Goal: Information Seeking & Learning: Learn about a topic

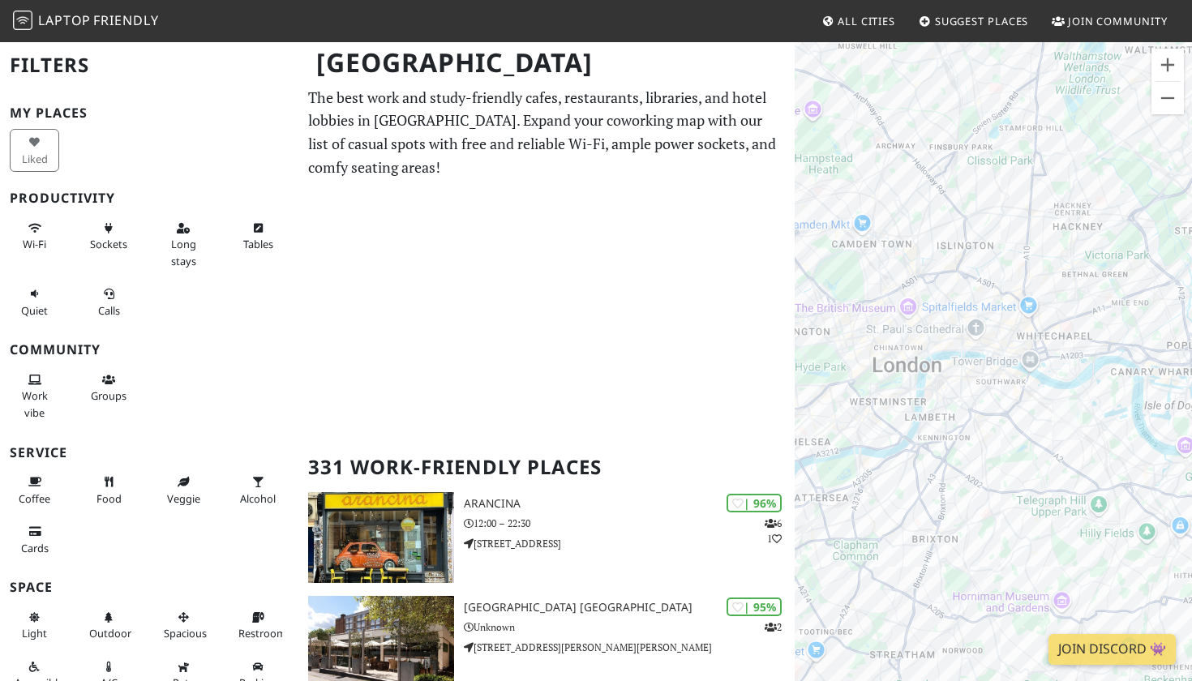
drag, startPoint x: 1108, startPoint y: 357, endPoint x: 1066, endPoint y: 371, distance: 43.9
click at [1066, 371] on div "To navigate, press the arrow keys." at bounding box center [993, 381] width 397 height 681
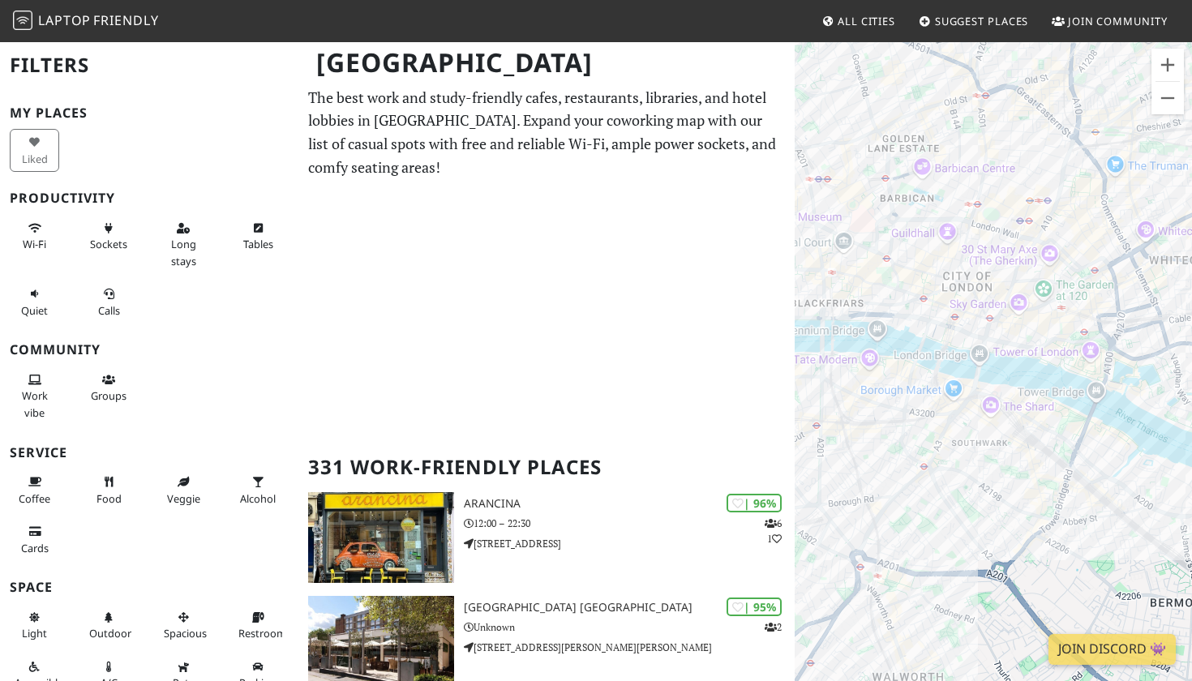
drag, startPoint x: 958, startPoint y: 332, endPoint x: 1136, endPoint y: 362, distance: 180.9
click at [1137, 364] on div "To navigate, press the arrow keys." at bounding box center [993, 381] width 397 height 681
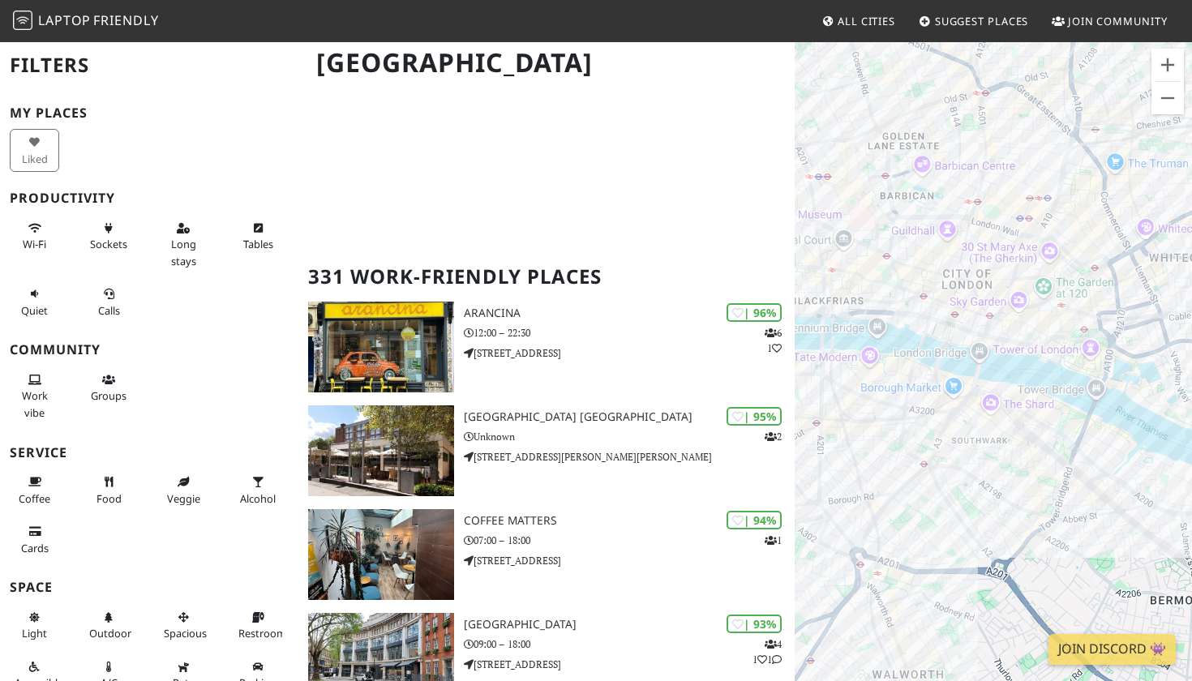
scroll to position [195, 0]
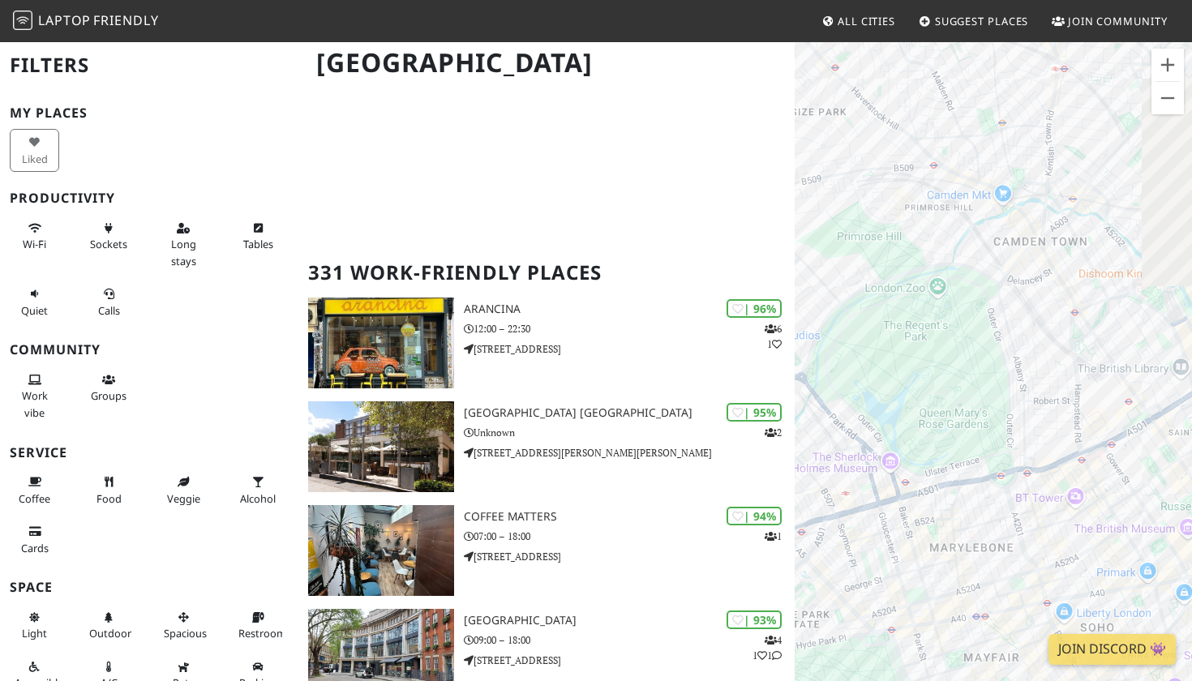
drag, startPoint x: 1101, startPoint y: 409, endPoint x: 959, endPoint y: 264, distance: 202.4
click at [958, 264] on div "To navigate, press the arrow keys." at bounding box center [993, 381] width 397 height 681
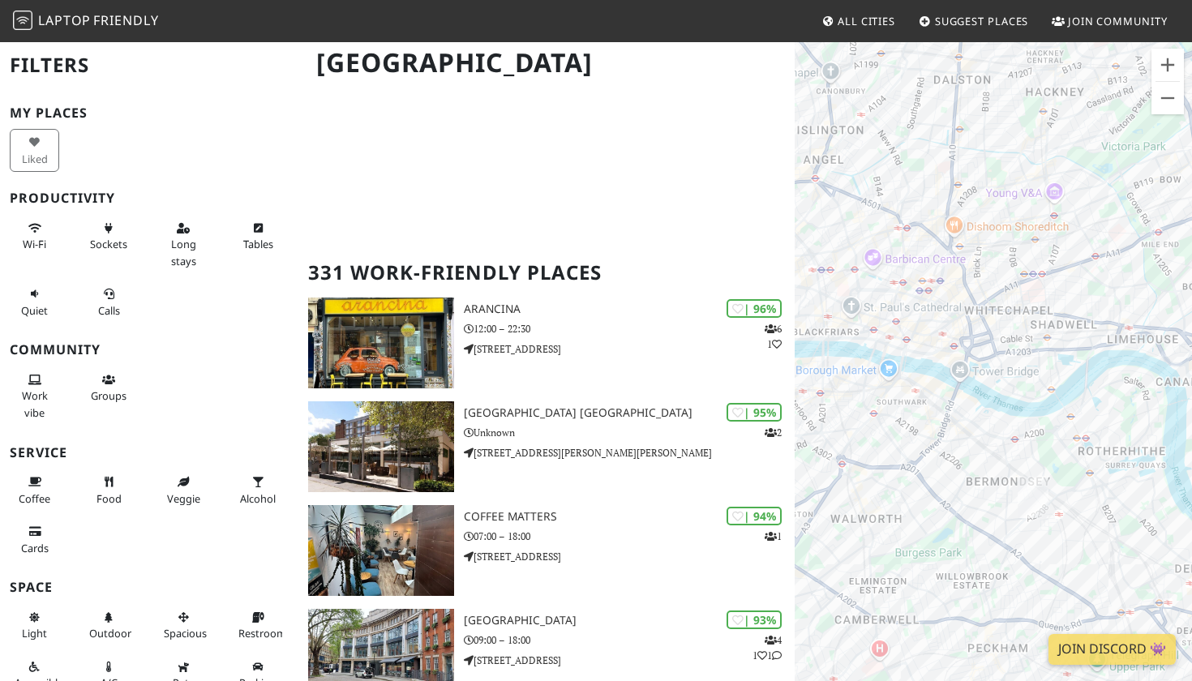
drag, startPoint x: 1172, startPoint y: 412, endPoint x: 828, endPoint y: 309, distance: 358.9
click at [828, 309] on div "To navigate, press the arrow keys." at bounding box center [993, 381] width 397 height 681
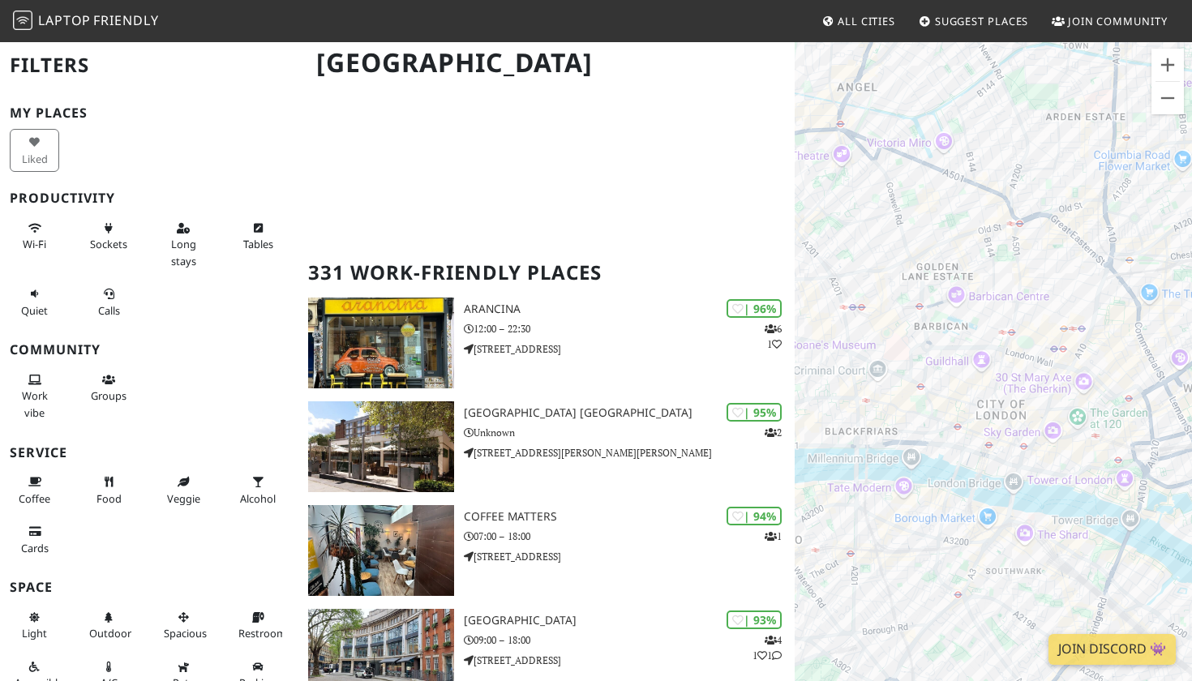
drag, startPoint x: 876, startPoint y: 323, endPoint x: 1027, endPoint y: 422, distance: 181.0
click at [1027, 422] on div "To navigate, press the arrow keys." at bounding box center [993, 381] width 397 height 681
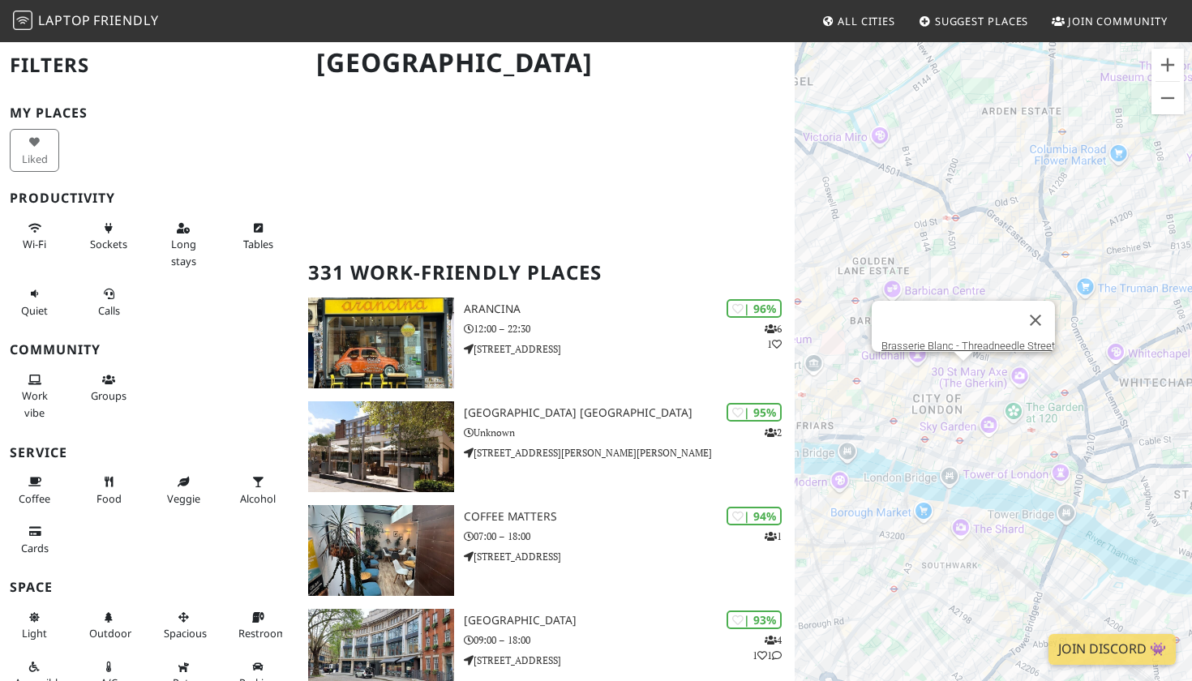
click at [963, 383] on div "To navigate, press the arrow keys. Brasserie Blanc - Threadneedle Street" at bounding box center [993, 381] width 397 height 681
click at [966, 340] on link "Brasserie Blanc - Threadneedle Street" at bounding box center [968, 346] width 174 height 12
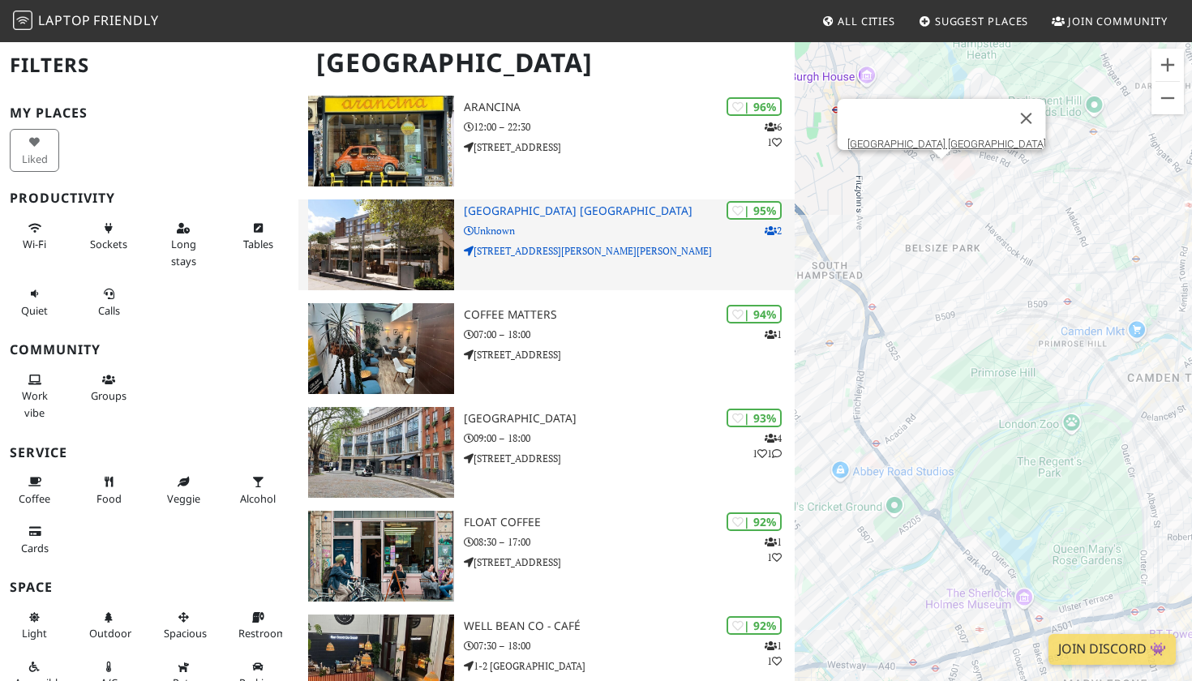
scroll to position [492, 0]
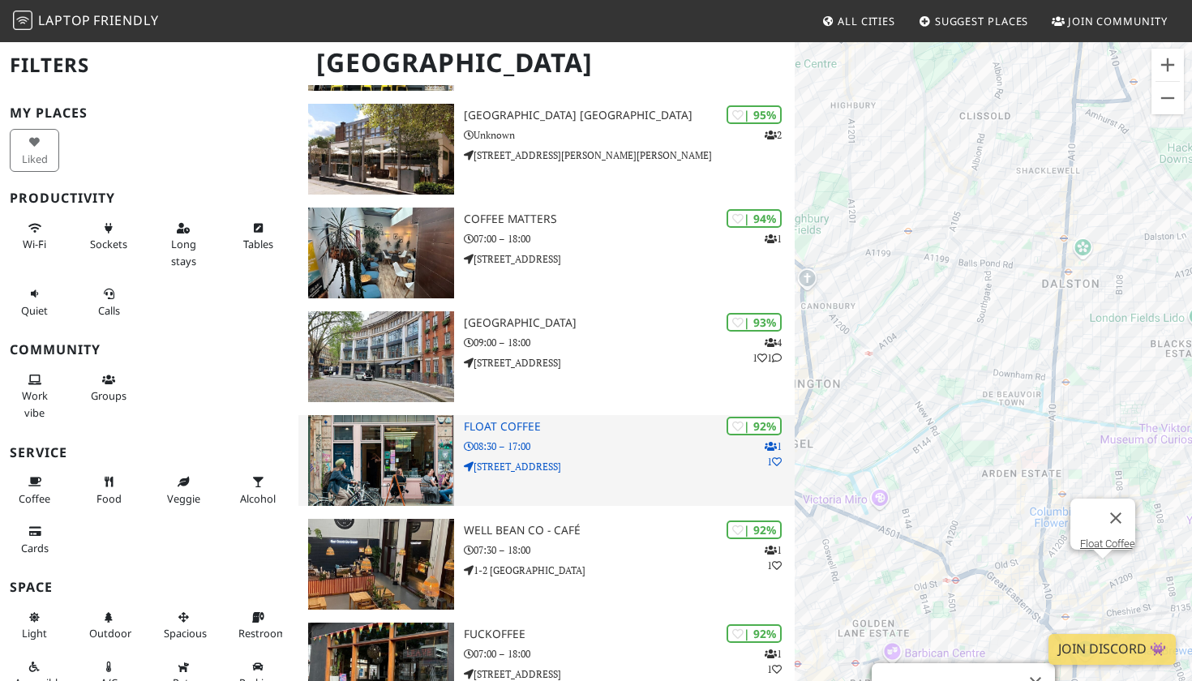
click at [620, 450] on p "08:30 – 17:00" at bounding box center [629, 446] width 331 height 15
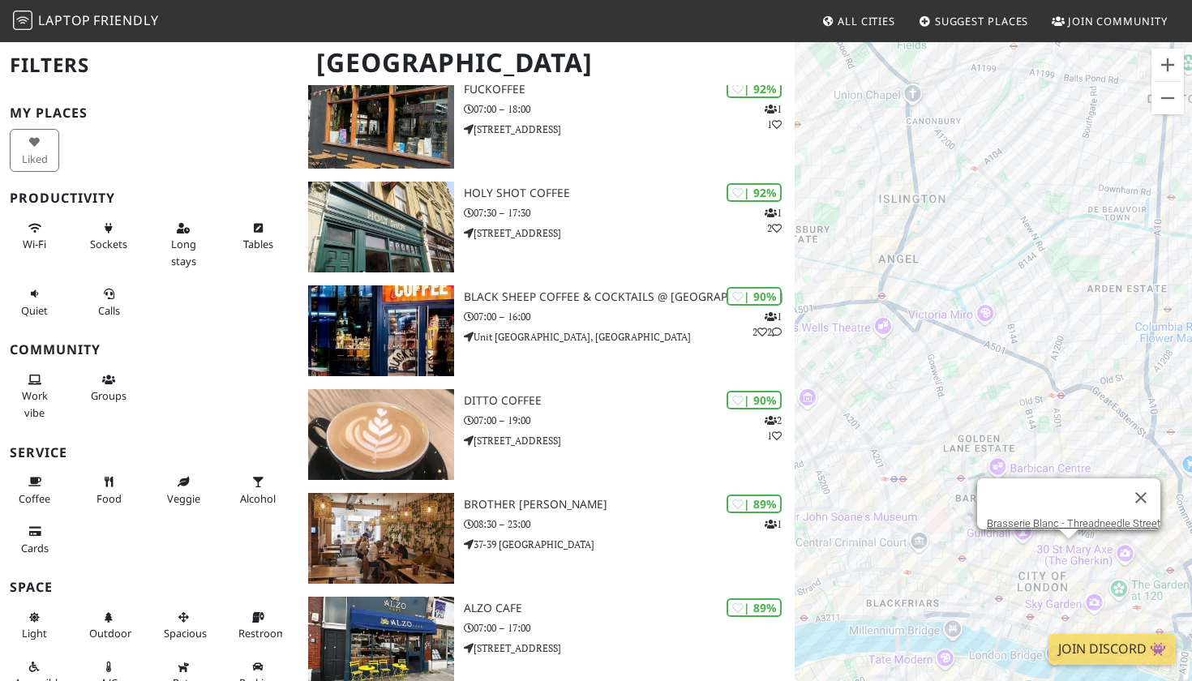
scroll to position [1152, 0]
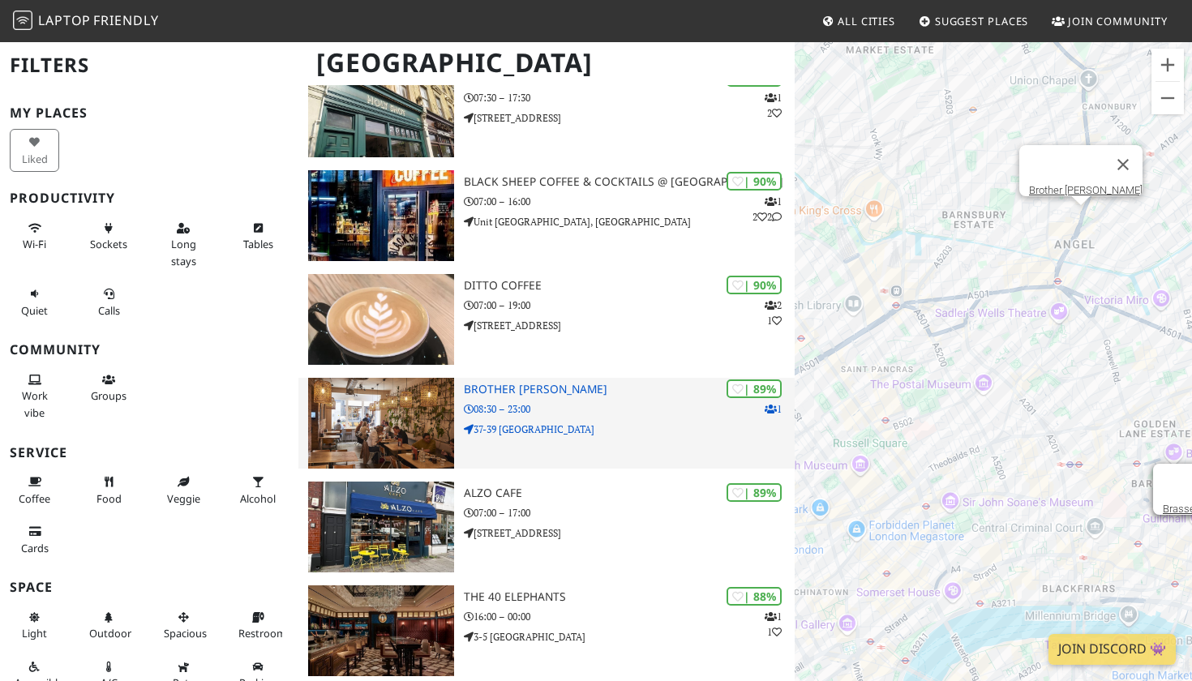
click at [602, 402] on p "08:30 – 23:00" at bounding box center [629, 408] width 331 height 15
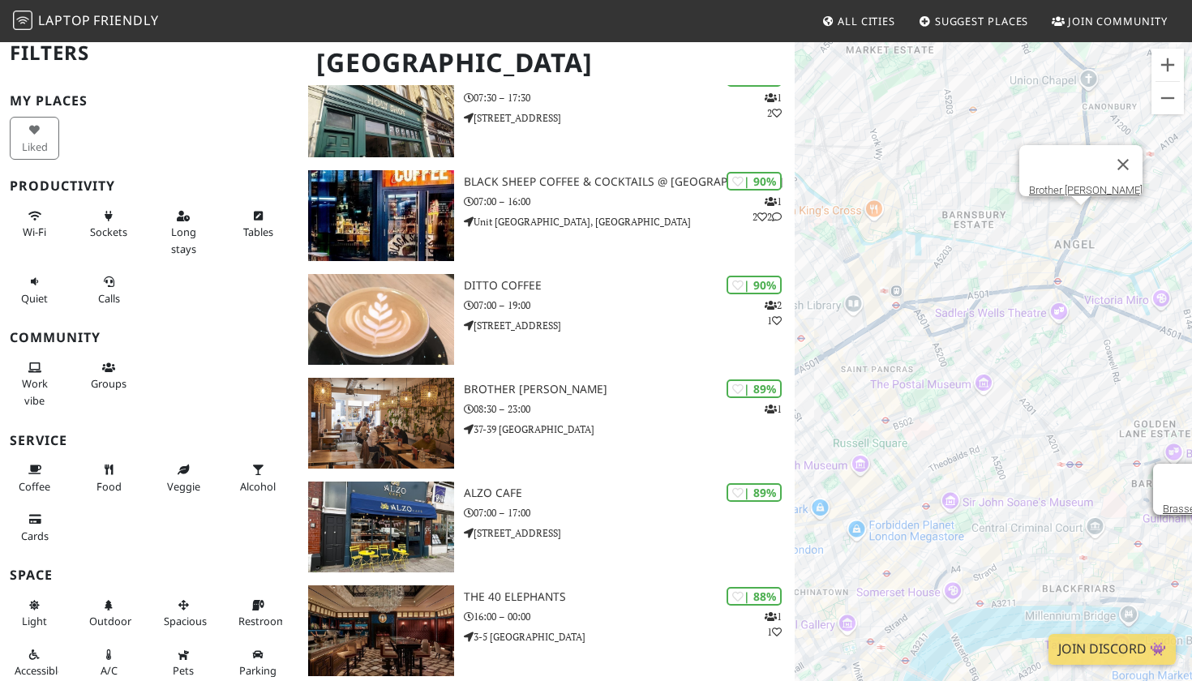
scroll to position [10, 0]
click at [9, 224] on div "Wi-Fi" at bounding box center [37, 235] width 75 height 66
click at [30, 210] on button "Wi-Fi" at bounding box center [34, 226] width 49 height 43
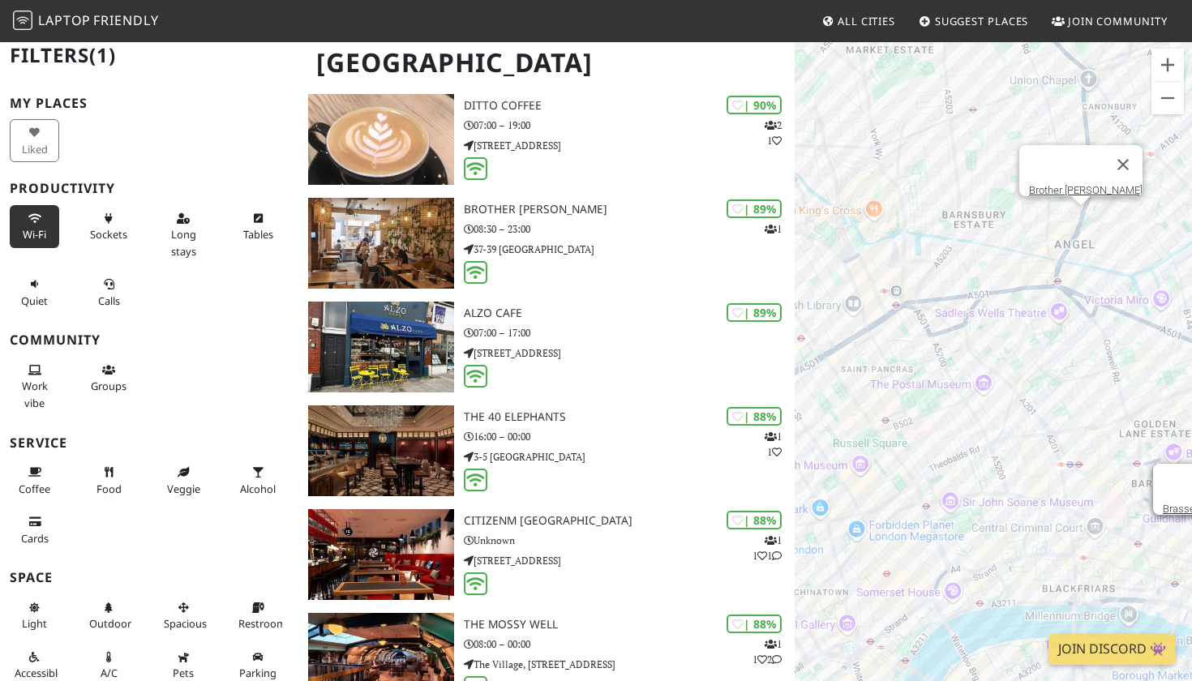
scroll to position [1282, 0]
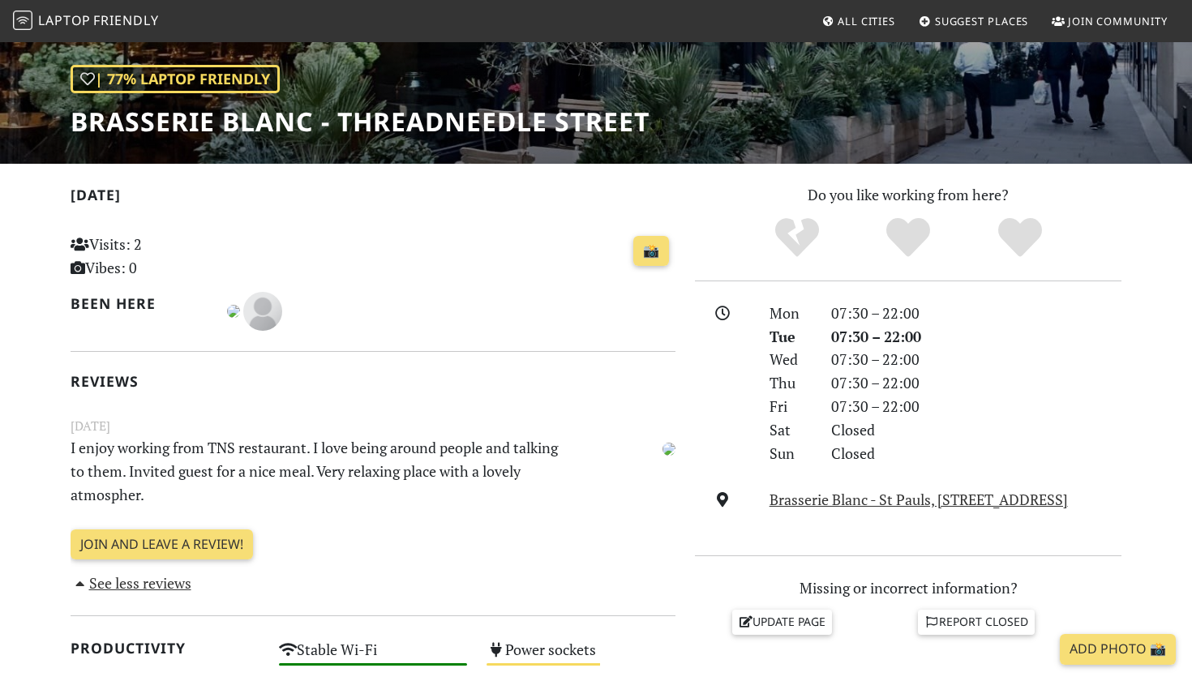
scroll to position [588, 0]
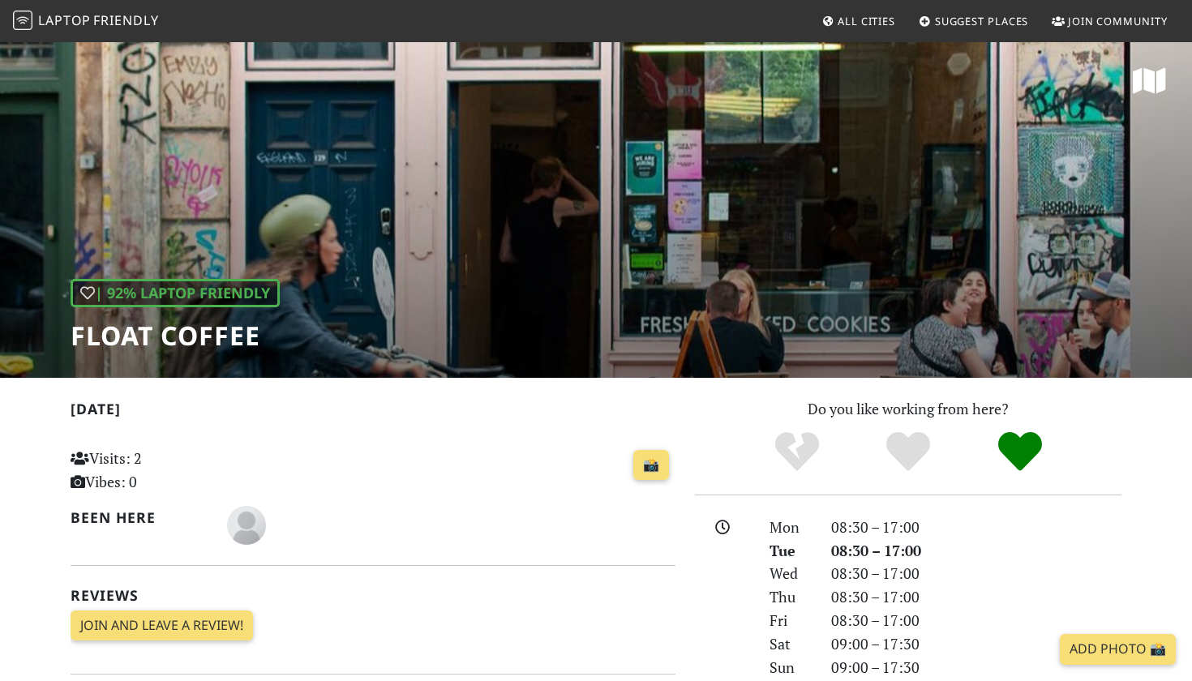
scroll to position [479, 0]
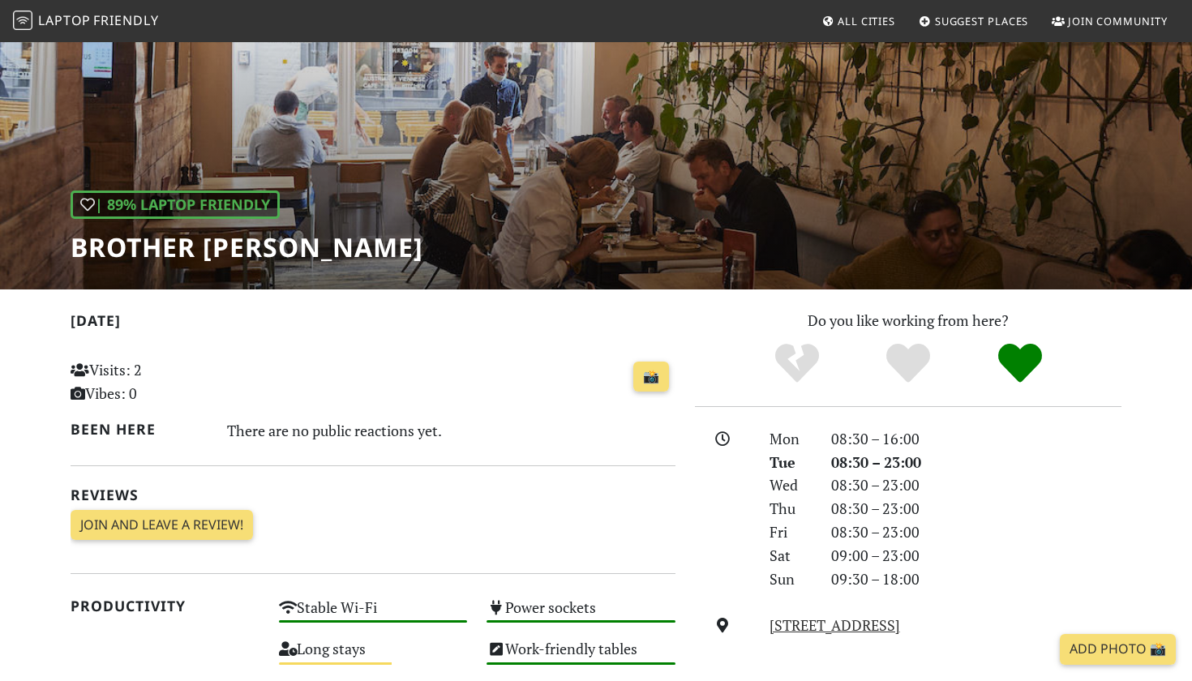
scroll to position [323, 0]
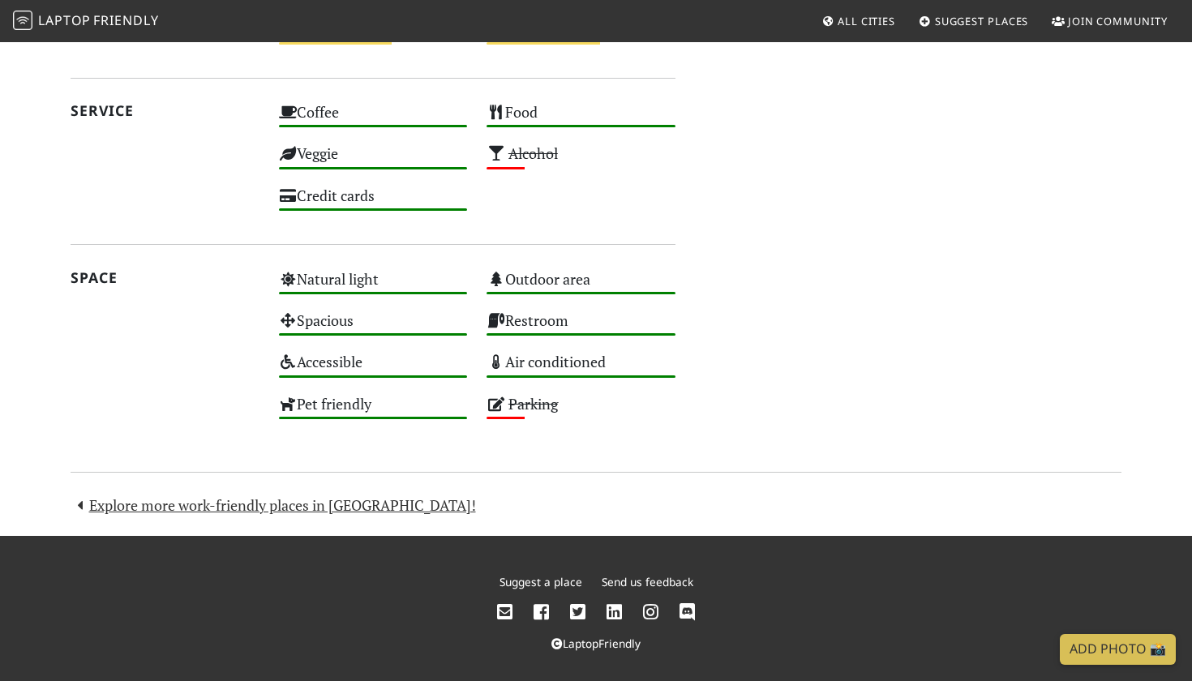
scroll to position [987, 0]
